Goal: Information Seeking & Learning: Find specific fact

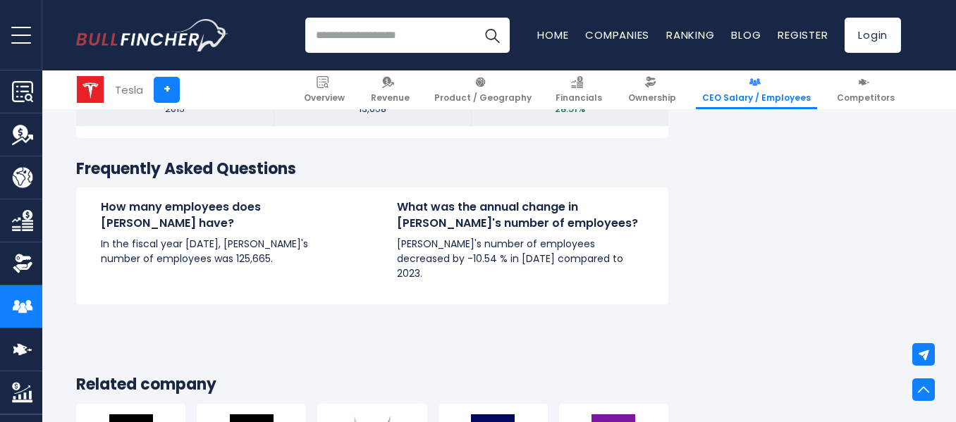
scroll to position [1884, 0]
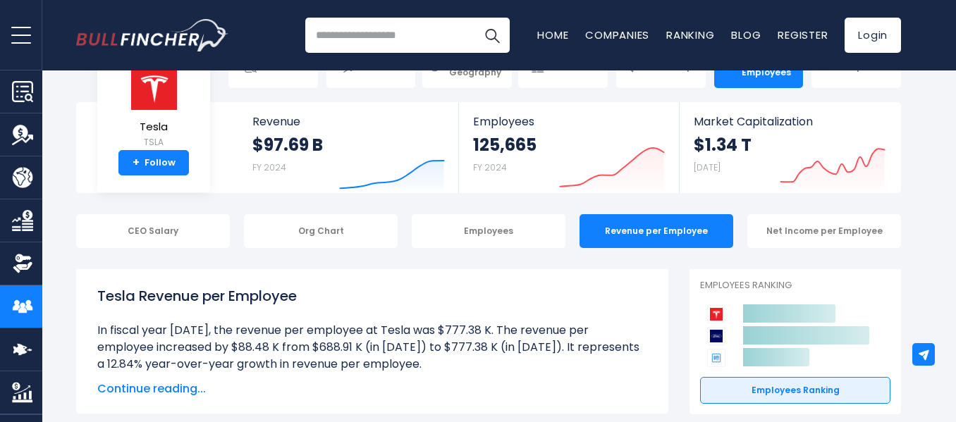
scroll to position [70, 0]
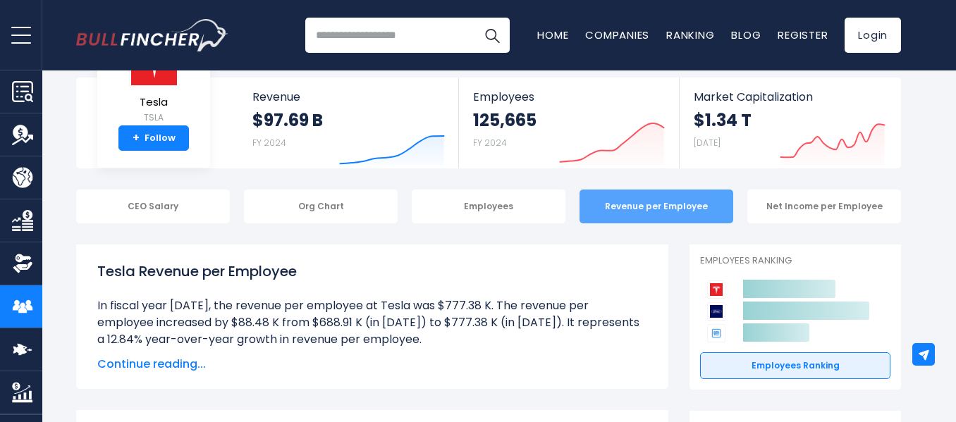
click at [668, 204] on div "Revenue per Employee" at bounding box center [656, 207] width 154 height 34
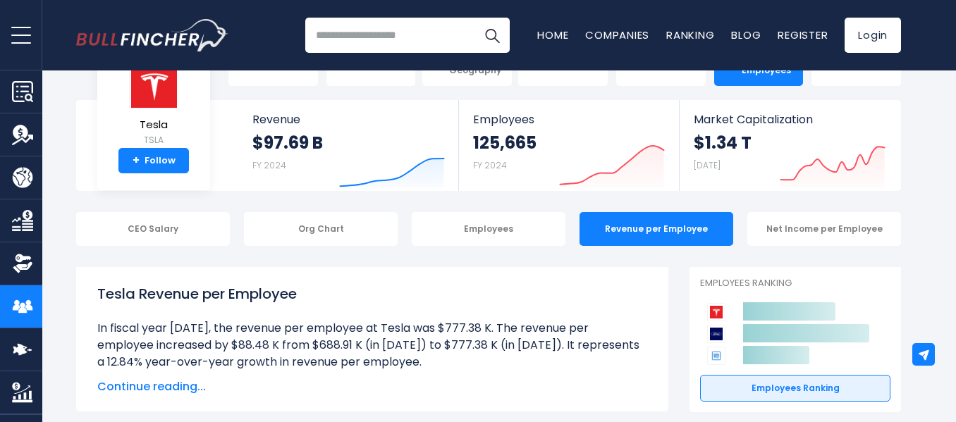
scroll to position [141, 0]
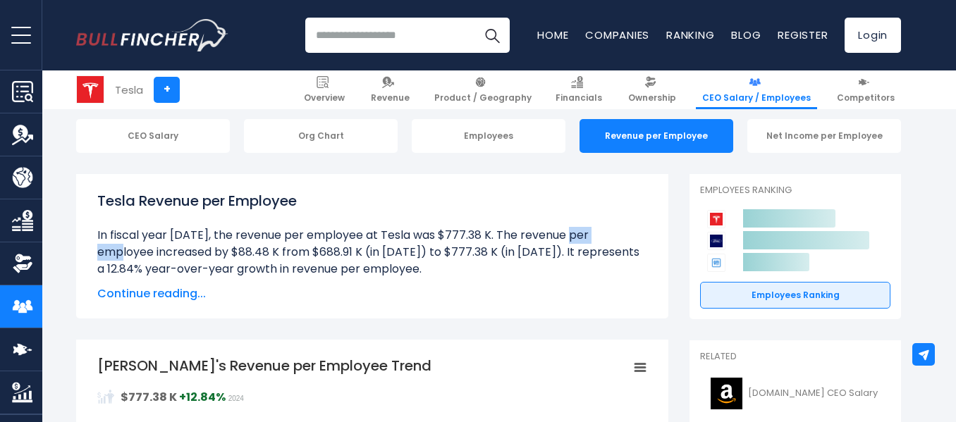
drag, startPoint x: 429, startPoint y: 236, endPoint x: 471, endPoint y: 238, distance: 42.3
click at [471, 238] on li "In fiscal year [DATE], the revenue per employee at Tesla was $777.38 K. The rev…" at bounding box center [372, 252] width 550 height 51
copy li "$777.38"
click at [512, 243] on li "In fiscal year [DATE], the revenue per employee at Tesla was $777.38 K. The rev…" at bounding box center [372, 252] width 550 height 51
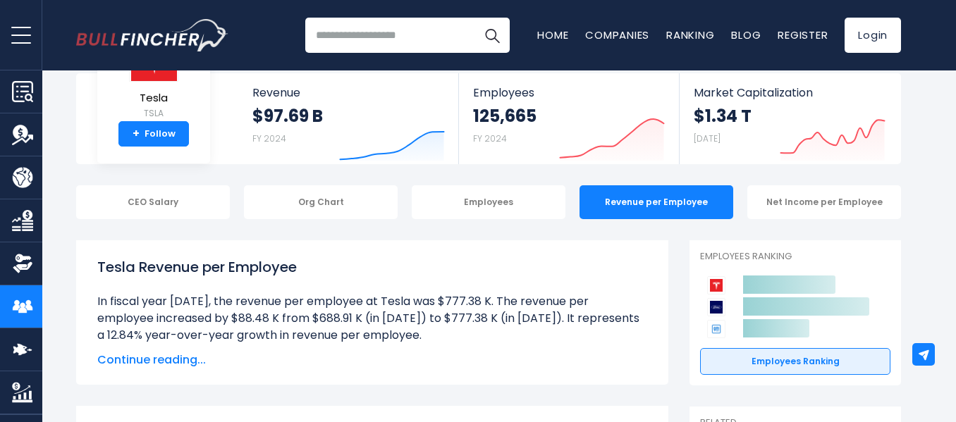
scroll to position [0, 0]
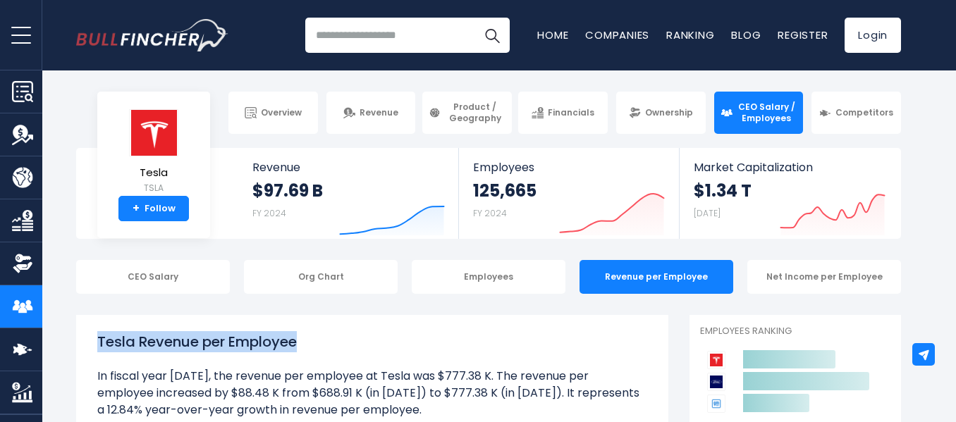
drag, startPoint x: 97, startPoint y: 342, endPoint x: 305, endPoint y: 343, distance: 207.3
click at [305, 343] on h1 "Tesla Revenue per Employee" at bounding box center [372, 341] width 550 height 21
copy h1 "Tesla Revenue per Employee"
